Goal: Task Accomplishment & Management: Complete application form

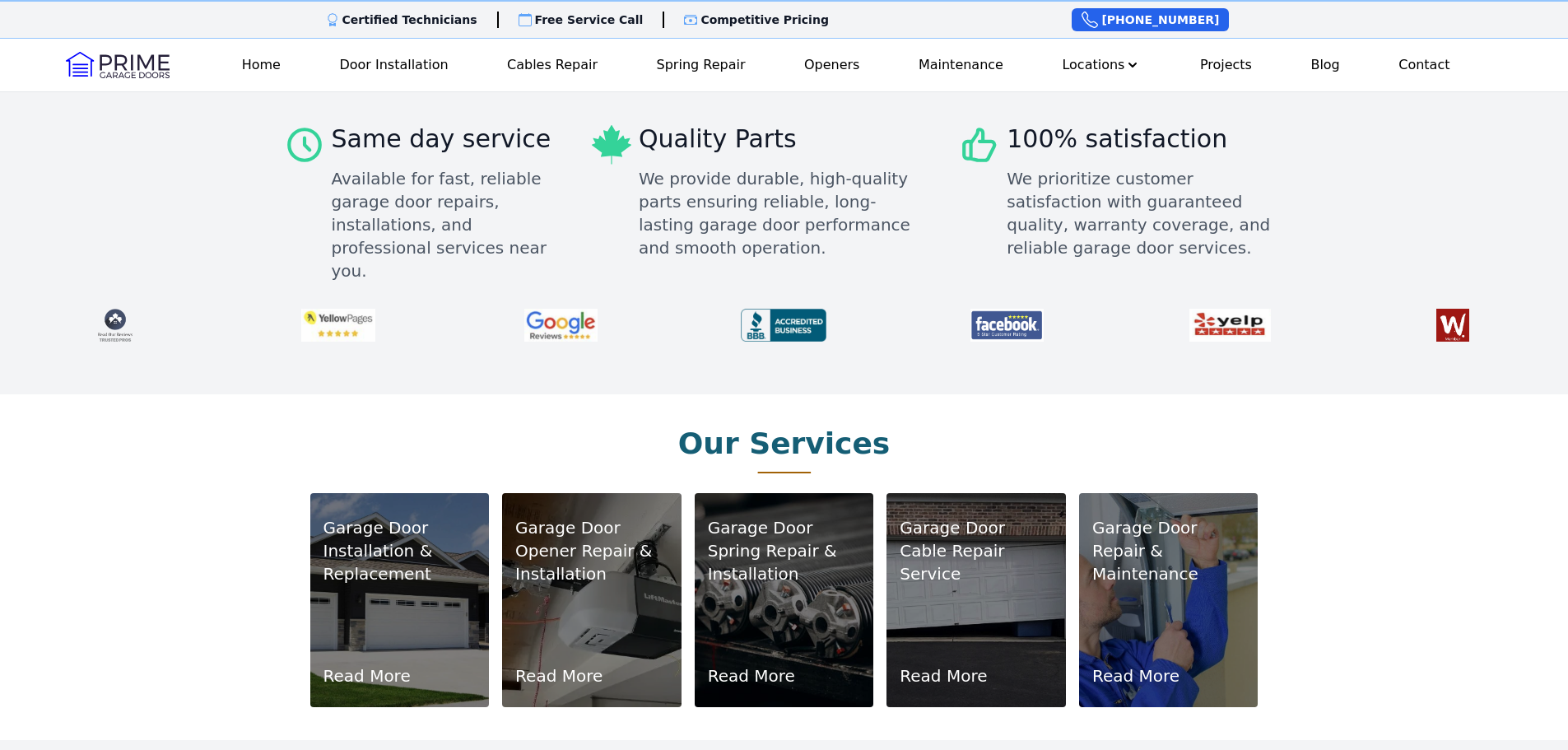
scroll to position [824, 0]
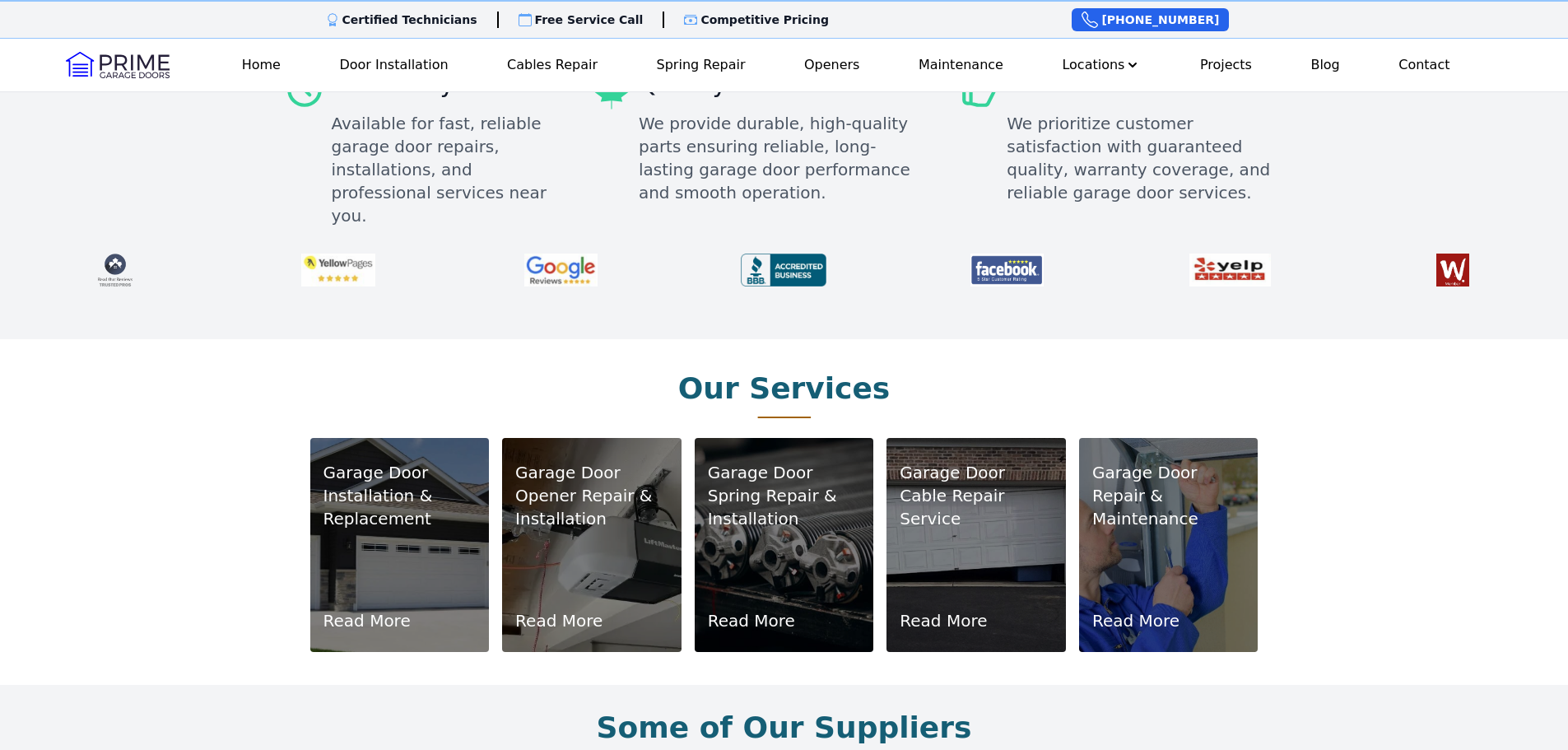
click at [404, 502] on p "Installation & Replacement" at bounding box center [400, 507] width 153 height 46
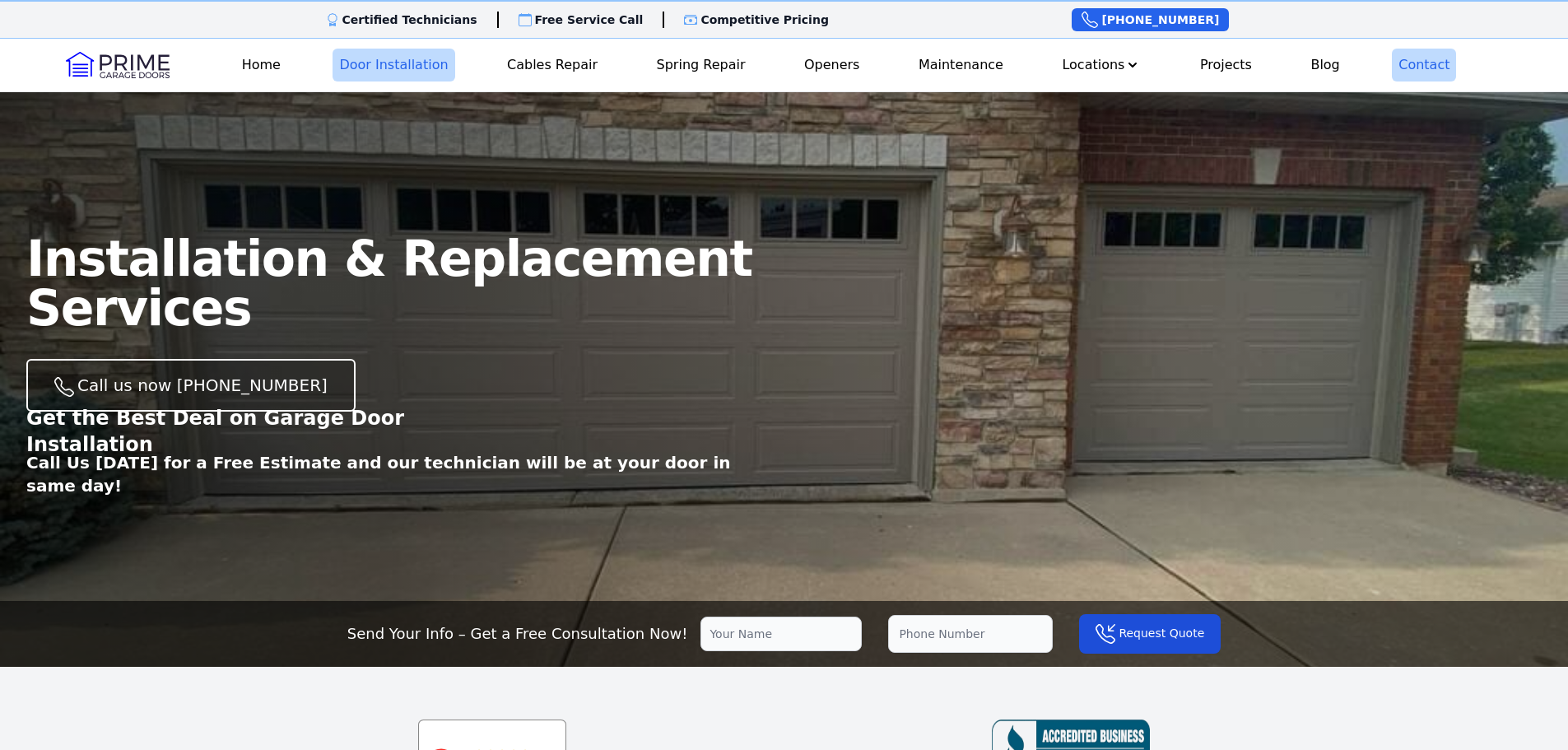
click at [1416, 66] on link "Contact" at bounding box center [1423, 65] width 65 height 33
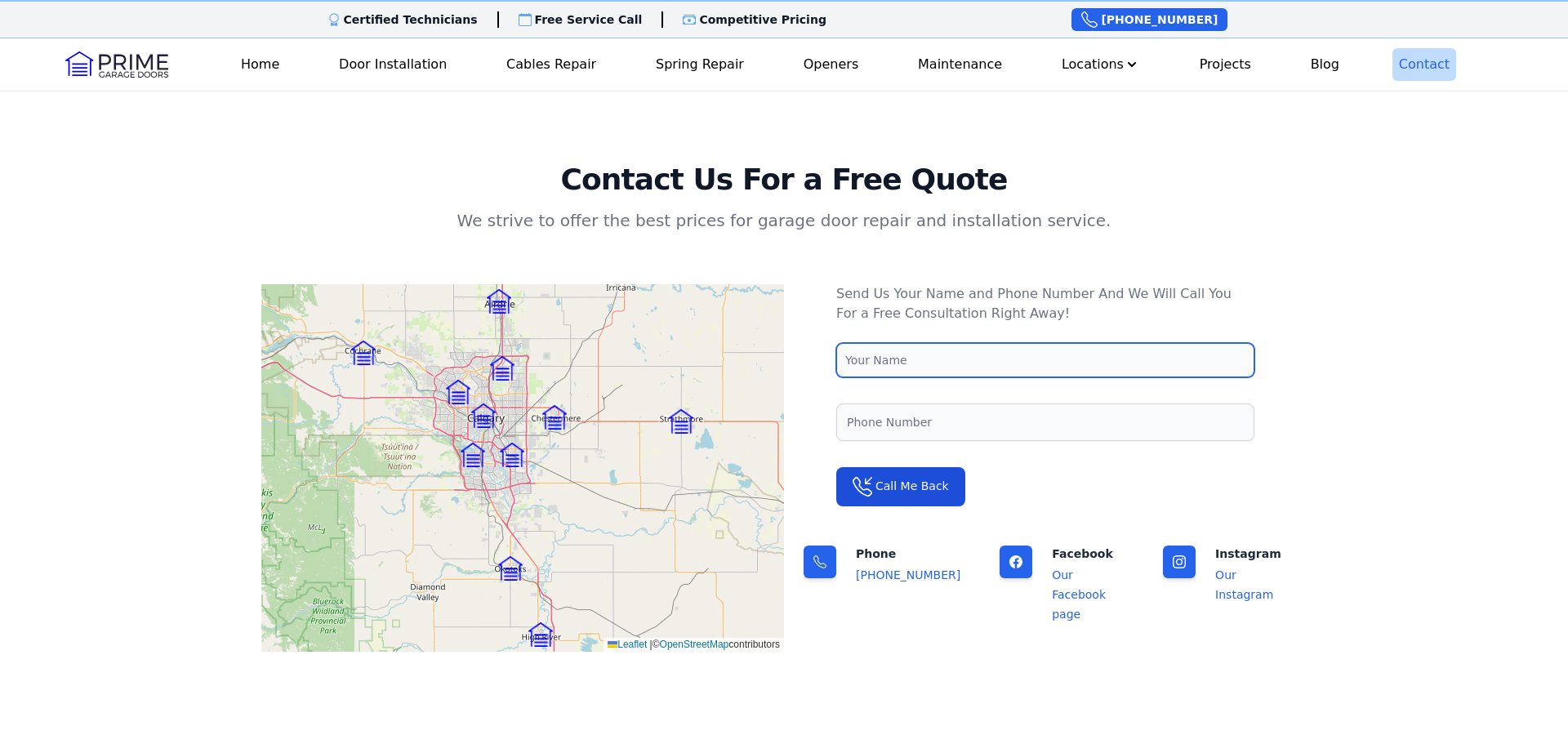
click at [906, 356] on input "text" at bounding box center [1046, 360] width 418 height 34
type input "Bruce Bianchini"
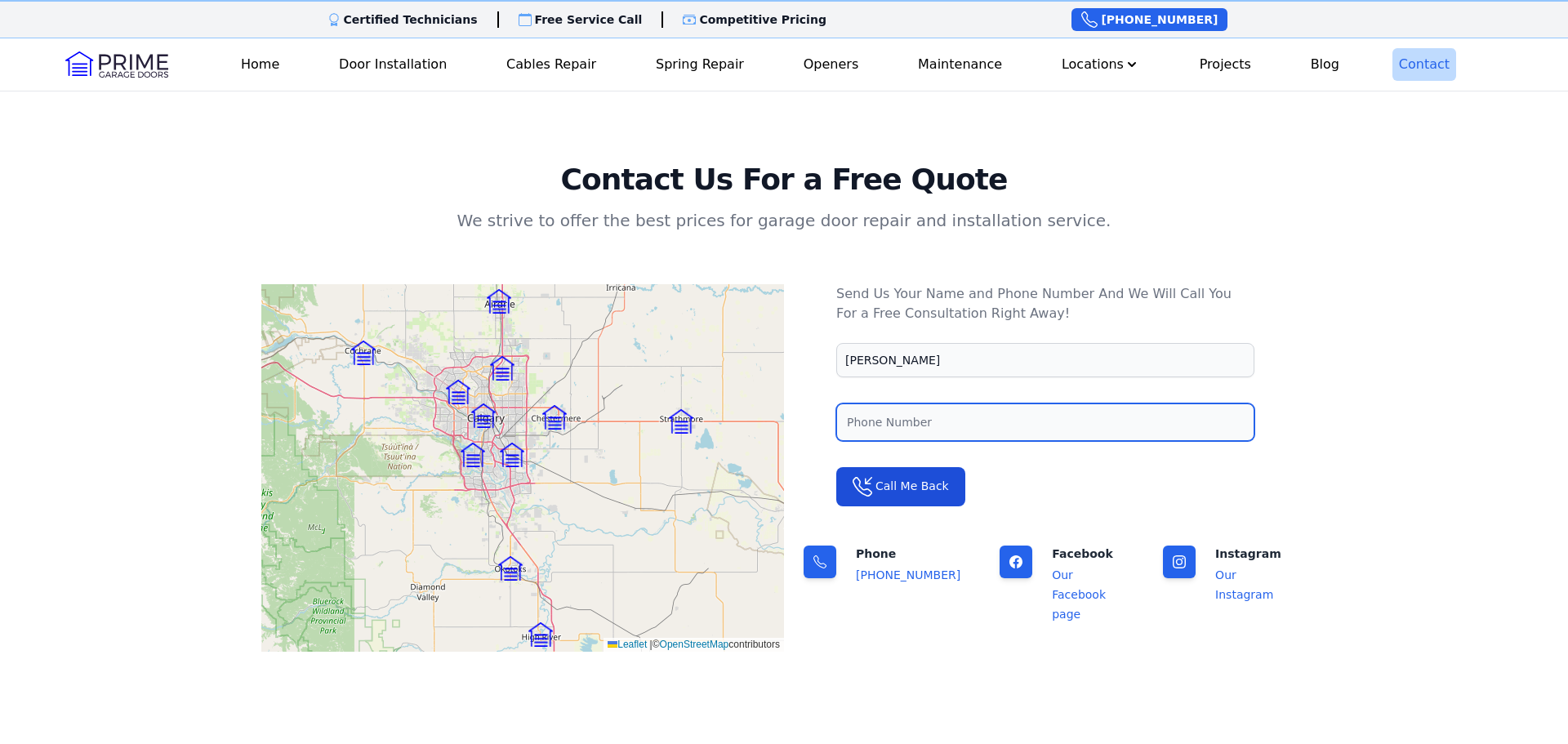
click at [910, 422] on input "tel" at bounding box center [1046, 422] width 418 height 37
type input "403 710-8565"
